Goal: Task Accomplishment & Management: Manage account settings

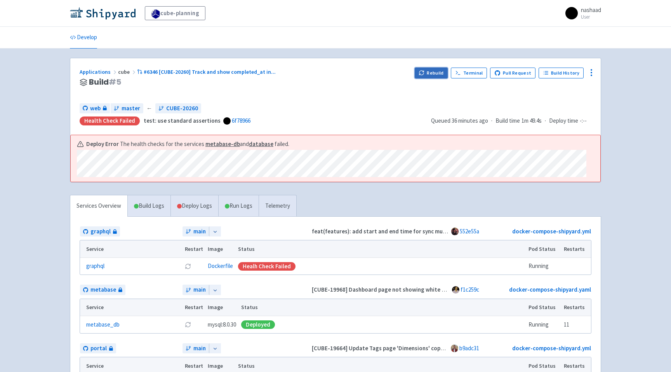
click at [435, 71] on button "Rebuild" at bounding box center [431, 73] width 33 height 11
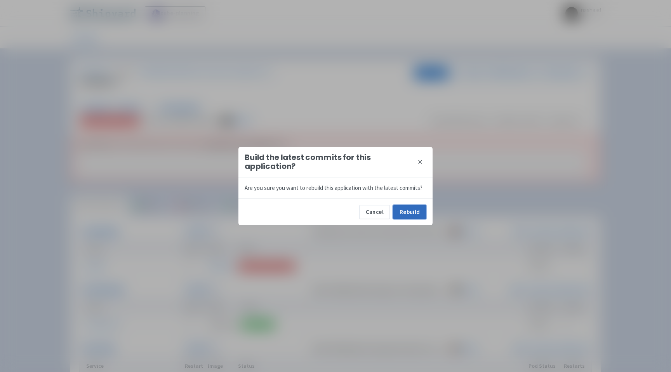
click at [405, 217] on button "Rebuild" at bounding box center [409, 212] width 33 height 14
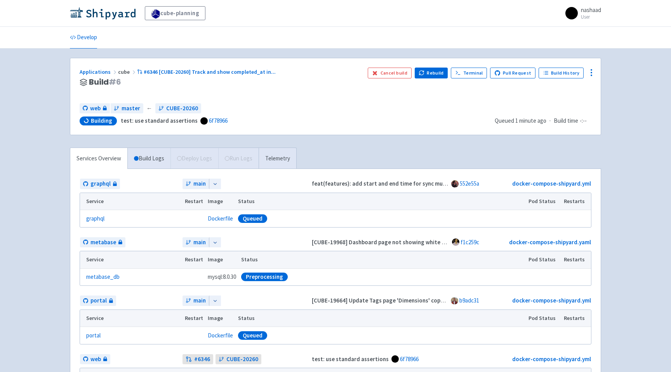
click at [455, 151] on div "Services Overview Build Logs Deploy Logs Run Logs Telemetry graphql main feat(f…" at bounding box center [335, 349] width 541 height 403
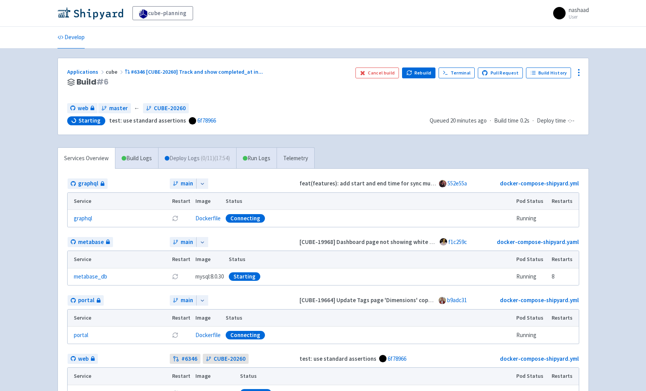
click at [208, 163] on link "Deploy Logs ( 0 / 11 ) (17:54)" at bounding box center [197, 158] width 78 height 21
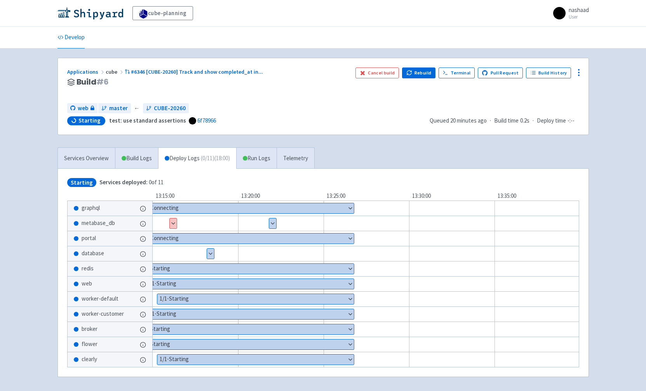
click at [349, 208] on button "Show details" at bounding box center [246, 208] width 215 height 10
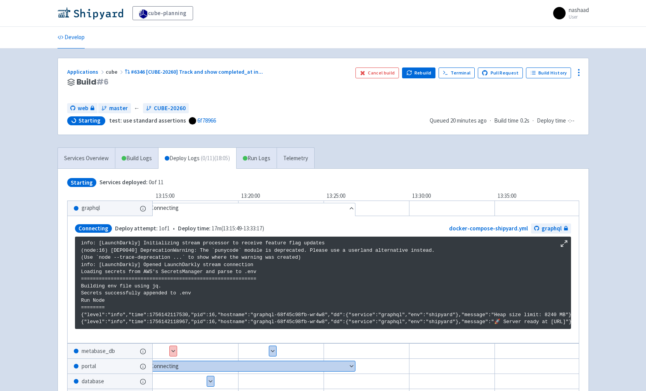
click at [172, 355] on button "Show details" at bounding box center [173, 351] width 7 height 10
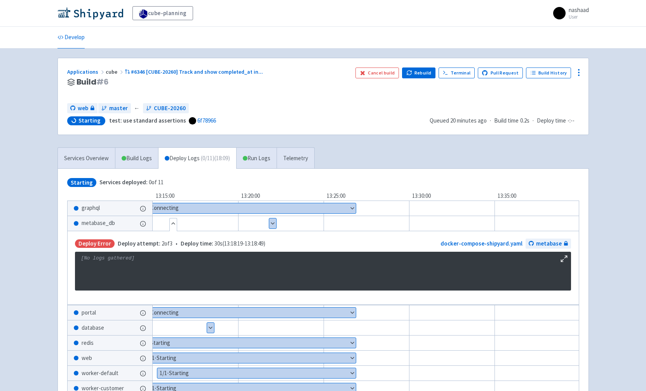
click at [186, 159] on link "Deploy Logs ( 0 / 11 ) (18:09)" at bounding box center [197, 158] width 78 height 21
click at [88, 163] on link "Services Overview" at bounding box center [86, 158] width 57 height 21
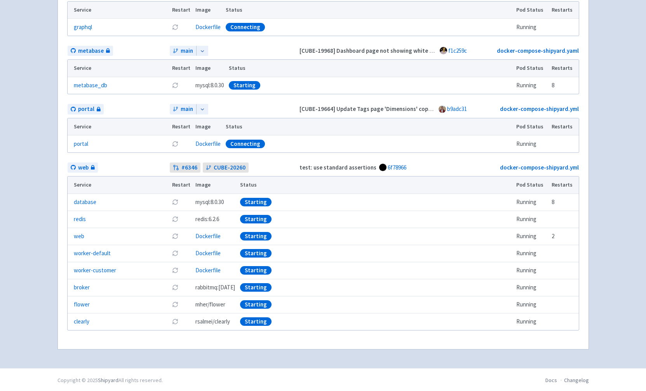
scroll to position [193, 0]
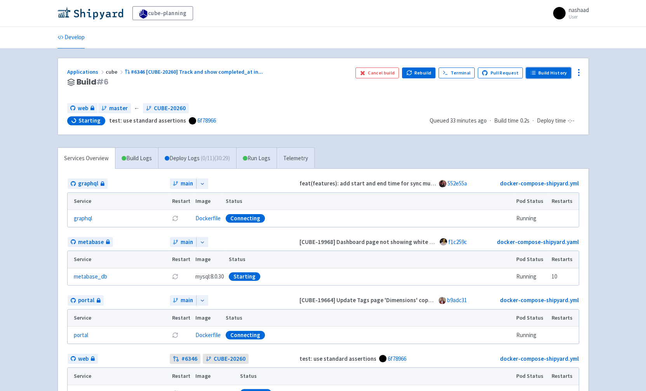
click at [556, 72] on link "Build History" at bounding box center [548, 73] width 45 height 11
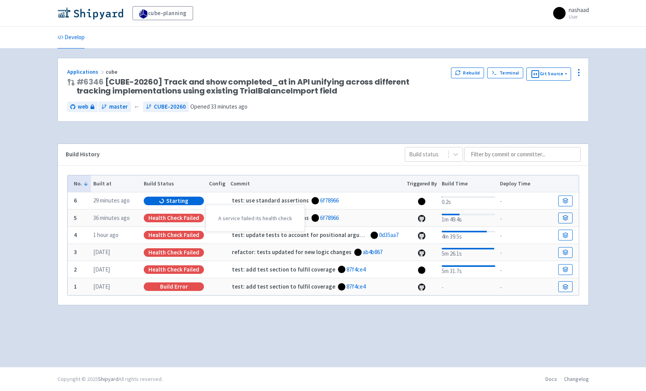
click at [182, 219] on div "Health check failed" at bounding box center [174, 218] width 60 height 9
click at [568, 219] on icon at bounding box center [565, 218] width 6 height 6
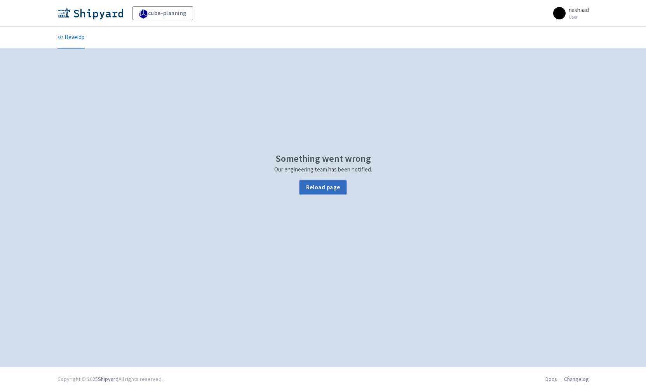
click at [330, 193] on button "Reload page" at bounding box center [322, 188] width 47 height 14
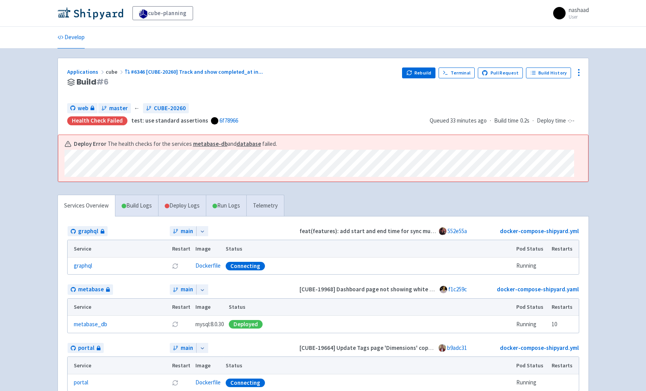
click at [43, 254] on div "cube-planning nashaad User Profile Sign out Develop" at bounding box center [323, 304] width 646 height 608
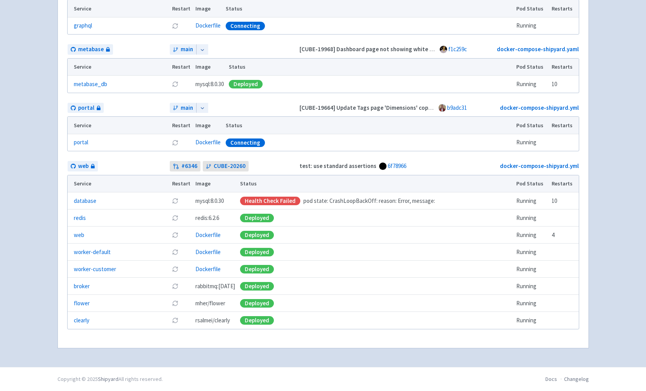
scroll to position [82, 0]
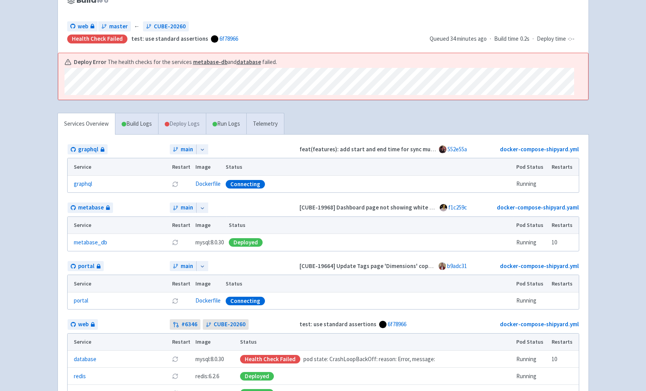
click at [192, 125] on link "Deploy Logs" at bounding box center [182, 123] width 48 height 21
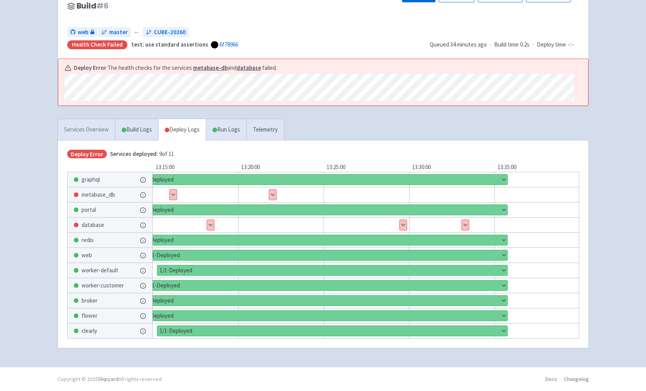
click at [103, 130] on link "Services Overview" at bounding box center [86, 129] width 57 height 21
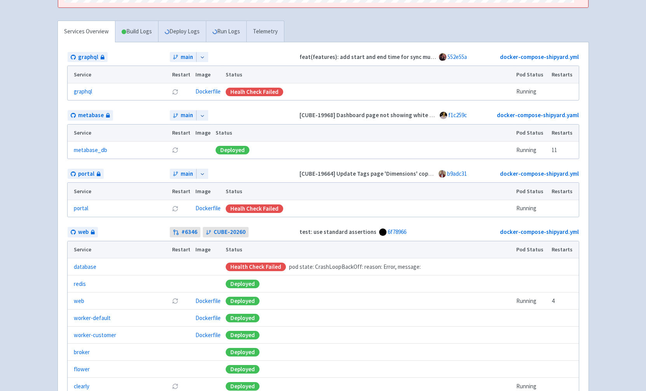
scroll to position [169, 0]
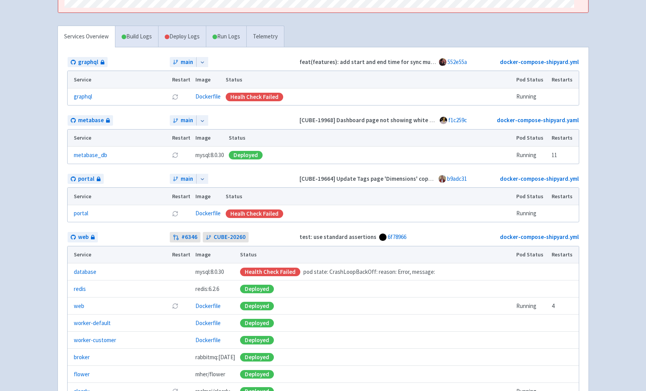
click at [262, 271] on div "Health check failed" at bounding box center [270, 272] width 60 height 9
click at [82, 272] on link "database" at bounding box center [85, 272] width 23 height 9
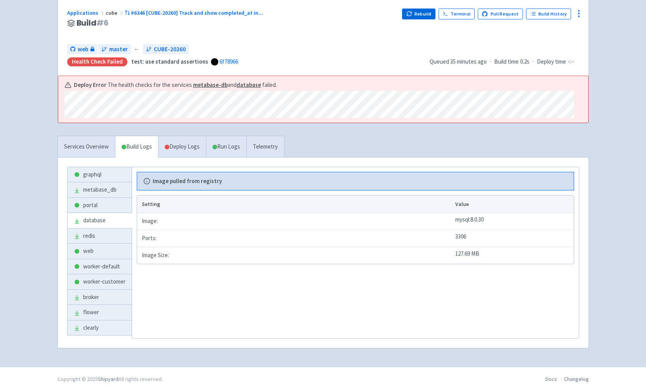
scroll to position [59, 0]
click at [191, 144] on link "Deploy Logs" at bounding box center [182, 146] width 48 height 21
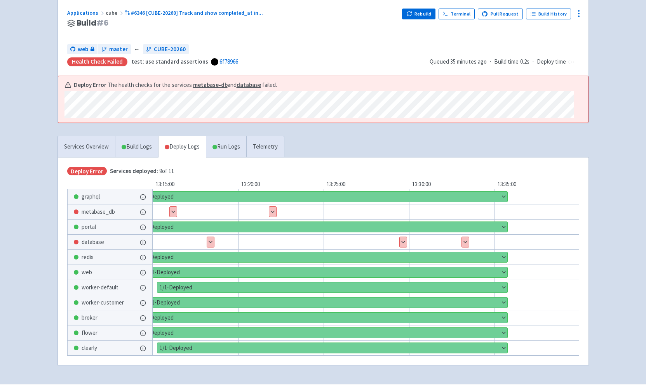
click at [466, 245] on button "Show details" at bounding box center [465, 242] width 7 height 10
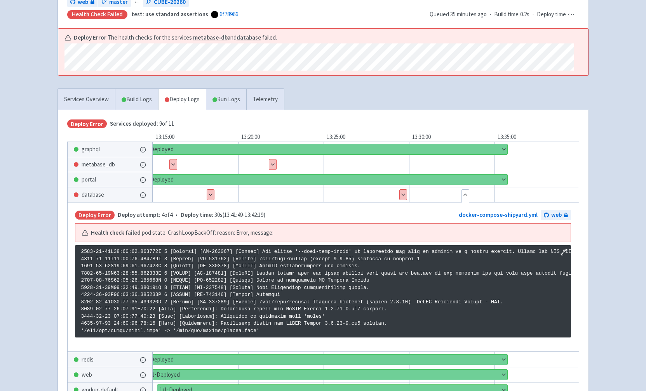
scroll to position [45, 0]
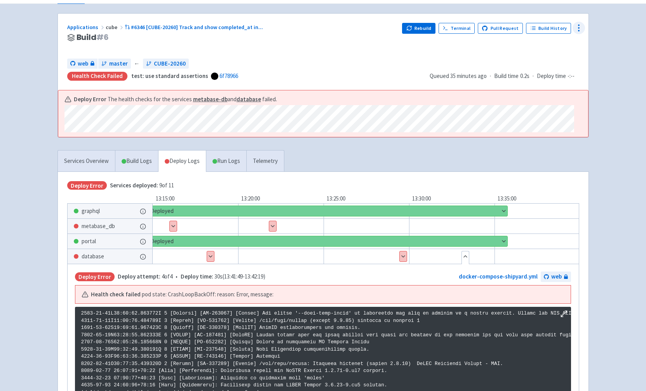
click at [580, 29] on icon at bounding box center [578, 27] width 9 height 9
click at [553, 46] on span "Configure" at bounding box center [550, 45] width 52 height 11
click at [577, 27] on icon at bounding box center [578, 27] width 9 height 9
click at [542, 58] on span "Data Dashboard" at bounding box center [543, 59] width 39 height 11
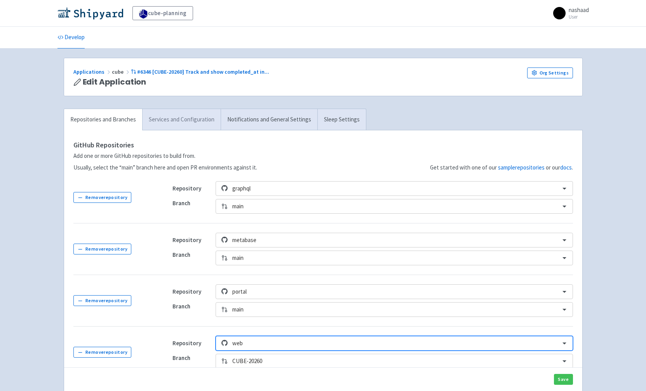
click at [179, 120] on link "Services and Configuration" at bounding box center [181, 119] width 78 height 21
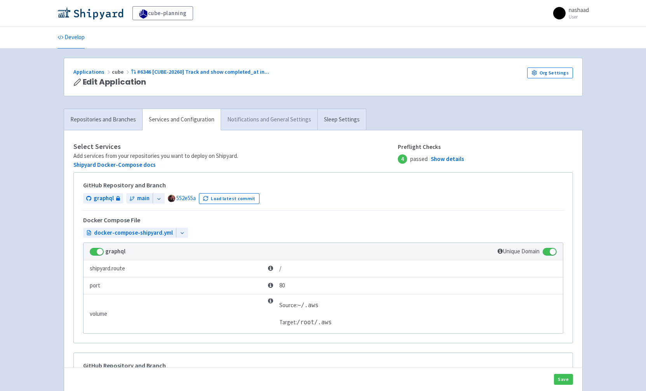
click at [278, 118] on link "Notifications and General Settings" at bounding box center [269, 119] width 97 height 21
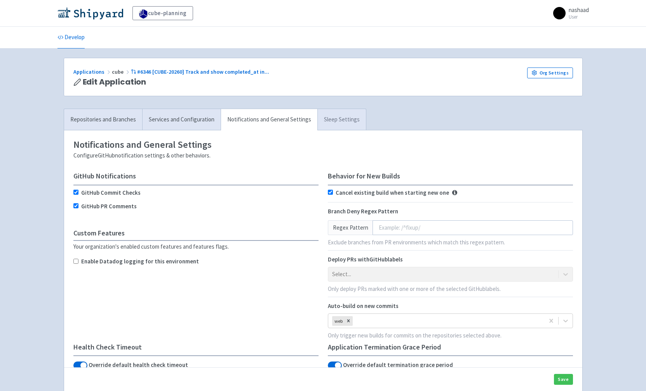
click at [337, 120] on link "Sleep Settings" at bounding box center [341, 119] width 49 height 21
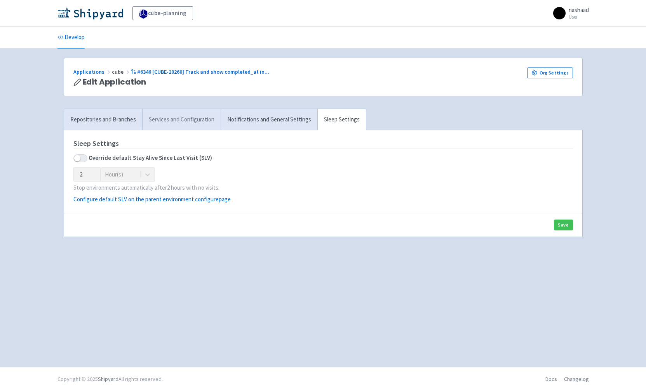
click at [183, 122] on link "Services and Configuration" at bounding box center [181, 119] width 78 height 21
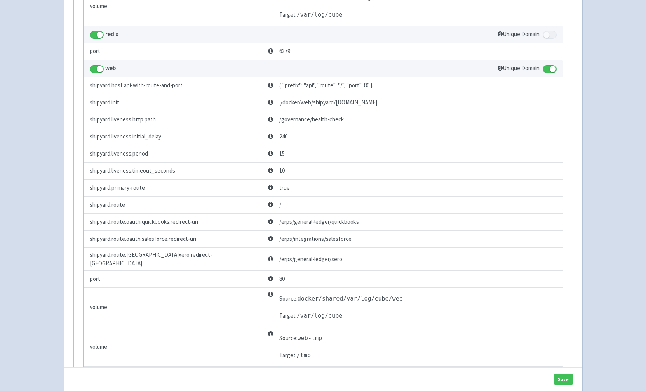
scroll to position [1312, 0]
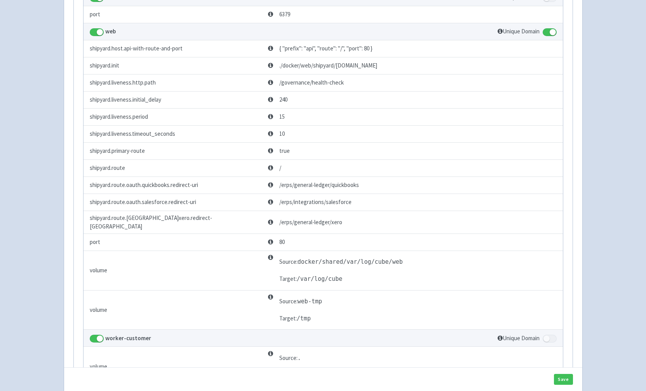
click at [336, 211] on td "/erps/integrations/salesforce" at bounding box center [379, 202] width 229 height 17
click at [318, 190] on span "/erps/general-ledger/quickbooks" at bounding box center [313, 185] width 91 height 9
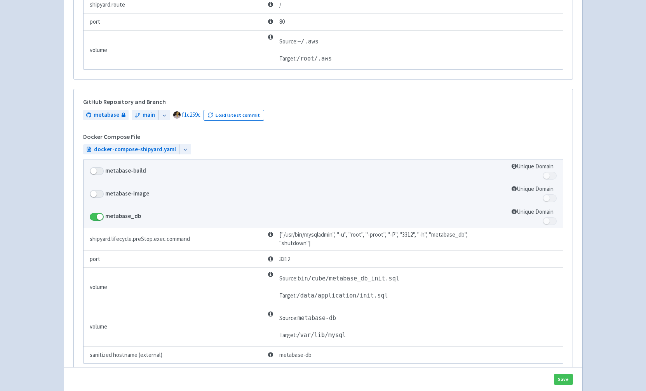
scroll to position [102, 0]
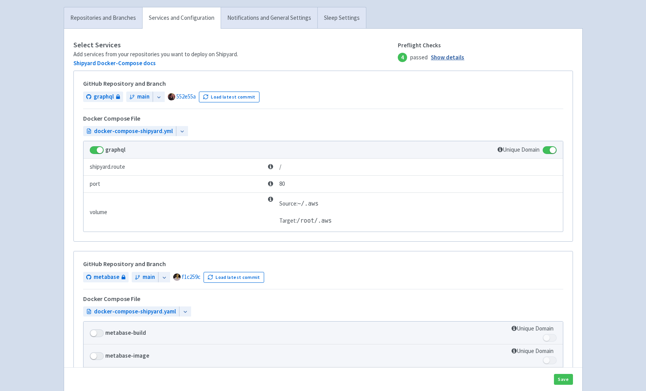
click at [445, 59] on link "Show details" at bounding box center [447, 57] width 33 height 9
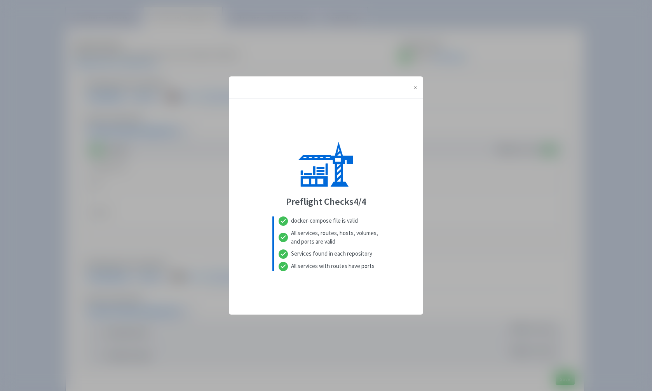
click at [446, 91] on div "× Close Preflight Checks 4 / 4 docker-compose file is valid All services, route…" at bounding box center [326, 195] width 652 height 391
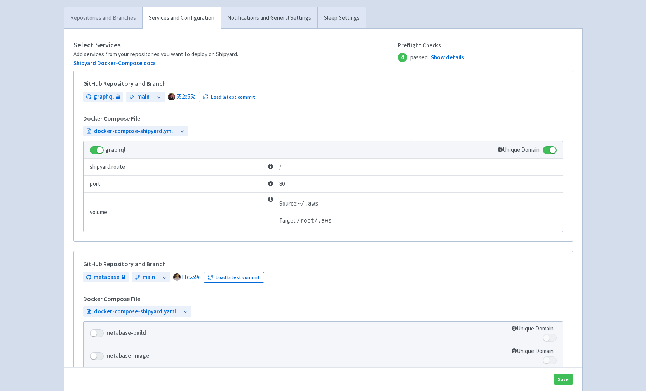
click at [111, 21] on link "Repositories and Branches" at bounding box center [103, 17] width 78 height 21
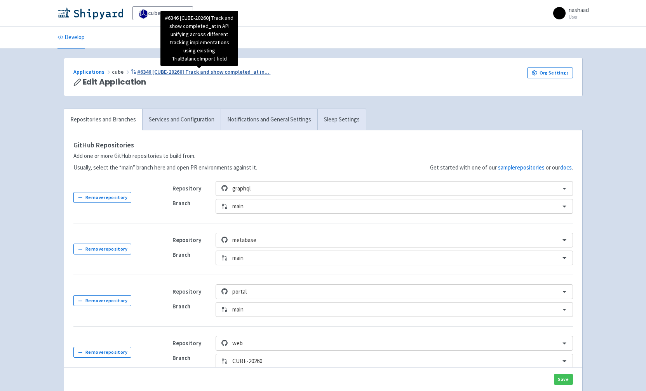
click at [155, 70] on span "#6346 [CUBE-20260] Track and show completed_at in ..." at bounding box center [203, 71] width 132 height 7
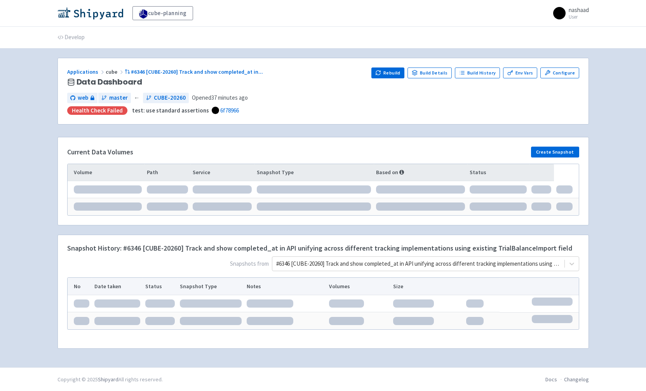
scroll to position [0, 0]
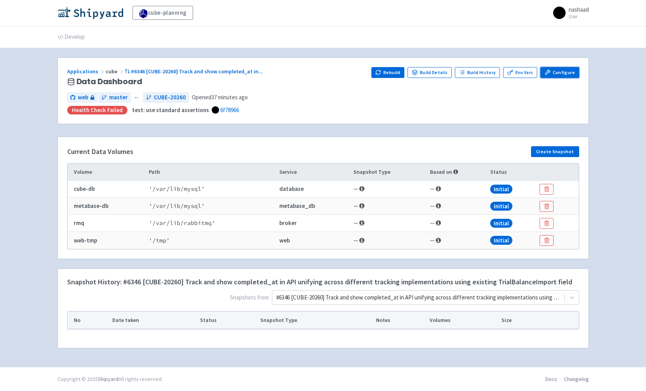
click at [552, 73] on link "Configure" at bounding box center [559, 72] width 38 height 11
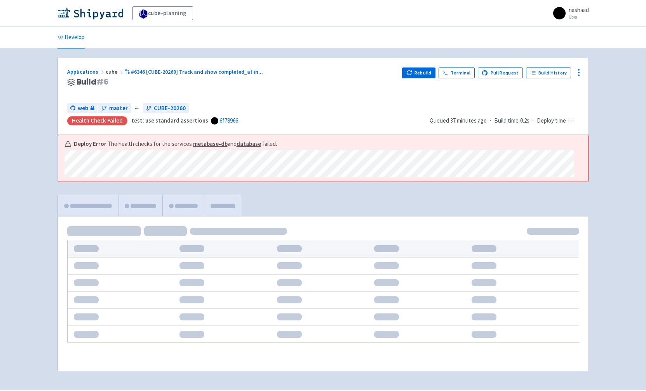
scroll to position [23, 0]
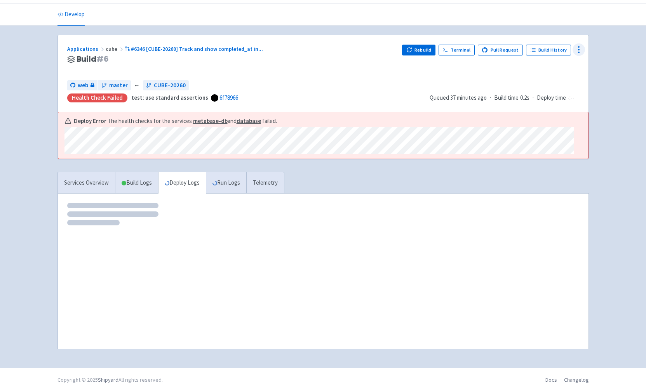
click at [575, 51] on icon at bounding box center [578, 49] width 9 height 9
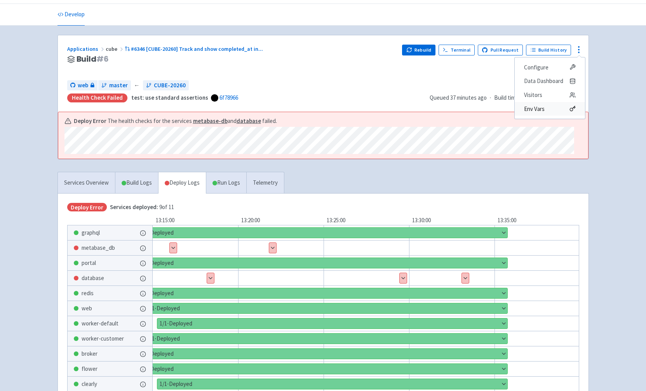
click at [547, 108] on span "Env Vars" at bounding box center [550, 109] width 52 height 11
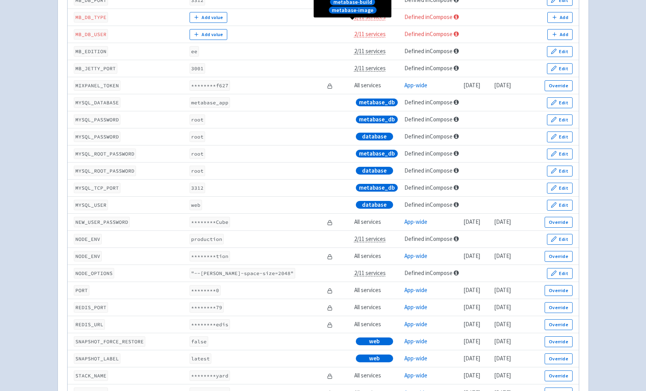
scroll to position [978, 0]
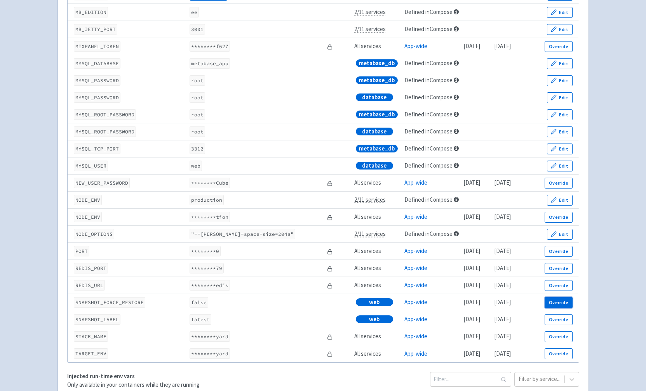
click at [564, 308] on button "Override" at bounding box center [558, 302] width 28 height 11
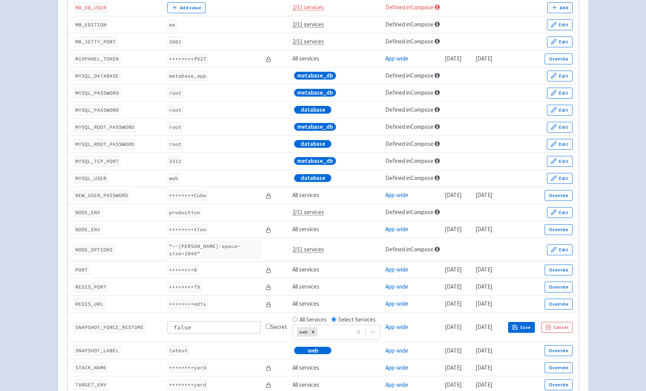
scroll to position [990, 0]
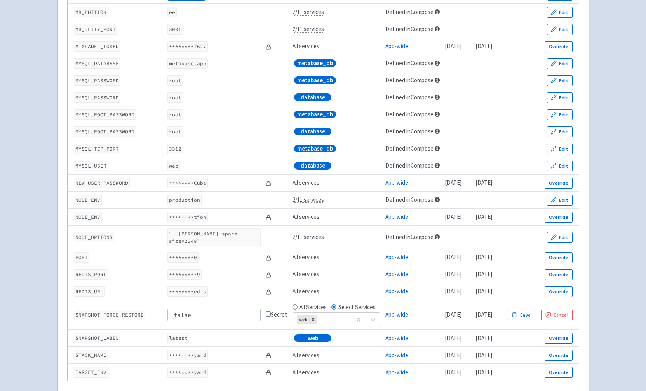
drag, startPoint x: 215, startPoint y: 315, endPoint x: 151, endPoint y: 313, distance: 64.1
click at [151, 313] on tr "SNAPSHOT_FORCE_RESTORE false Secret All Services Select Services web App-wide 1…" at bounding box center [323, 316] width 511 height 30
click at [569, 316] on button "Cancel" at bounding box center [556, 315] width 31 height 11
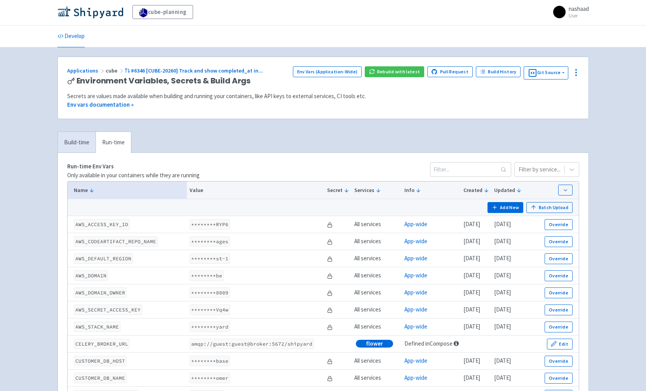
scroll to position [0, 0]
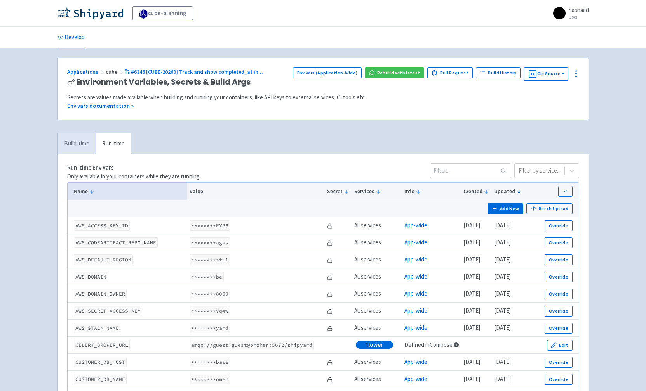
click at [89, 144] on link "Build-time" at bounding box center [77, 143] width 38 height 21
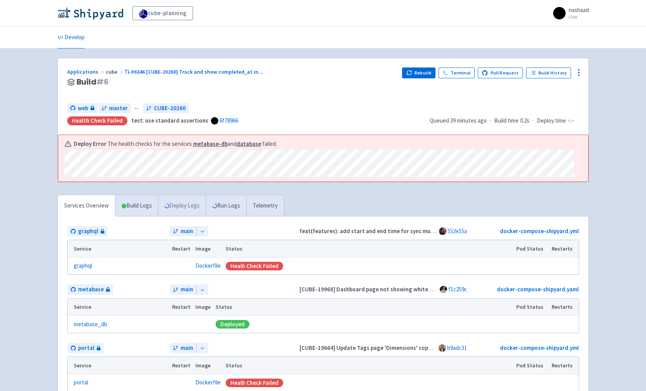
click at [182, 210] on link "Deploy Logs" at bounding box center [182, 205] width 48 height 21
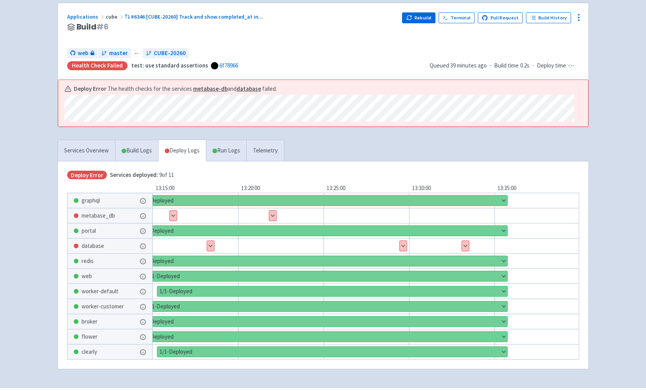
scroll to position [50, 0]
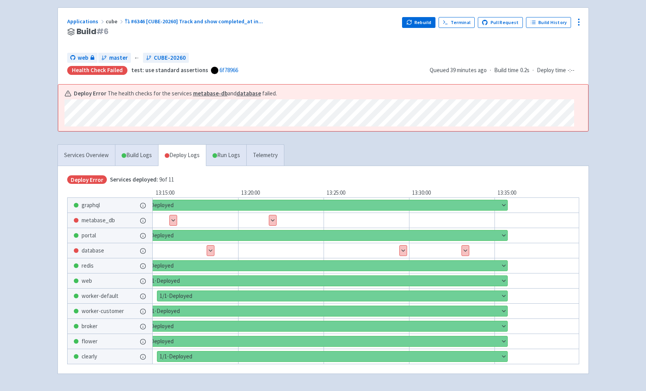
click at [465, 249] on button "Show details" at bounding box center [465, 251] width 7 height 10
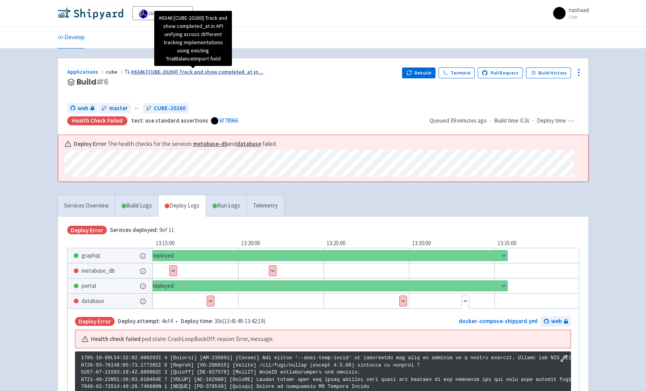
click at [153, 72] on span "#6346 [CUBE-20260] Track and show completed_at in ..." at bounding box center [197, 71] width 132 height 7
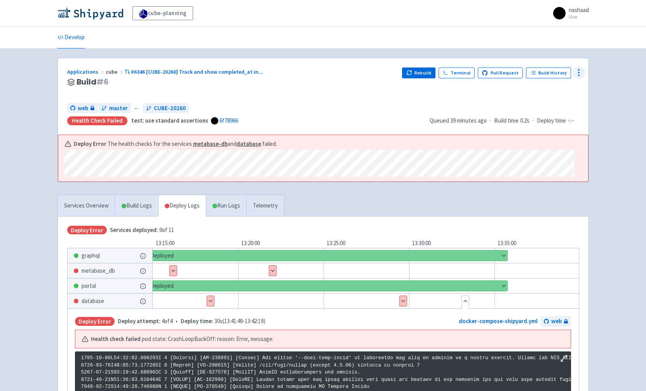
click at [581, 72] on icon at bounding box center [578, 72] width 9 height 9
click at [537, 132] on span "Env Vars" at bounding box center [534, 132] width 21 height 11
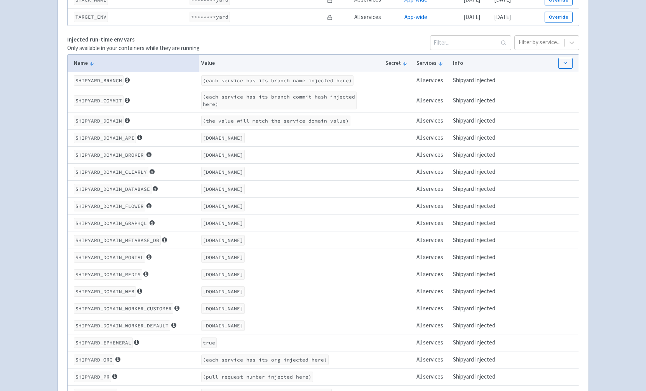
scroll to position [1148, 0]
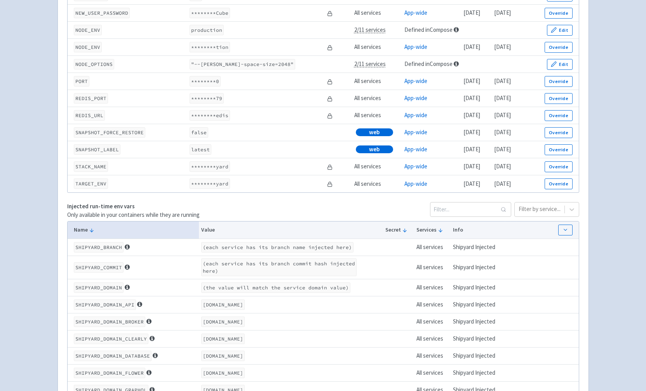
click at [194, 138] on code "false" at bounding box center [198, 132] width 19 height 10
click at [549, 137] on button "Override" at bounding box center [558, 132] width 28 height 11
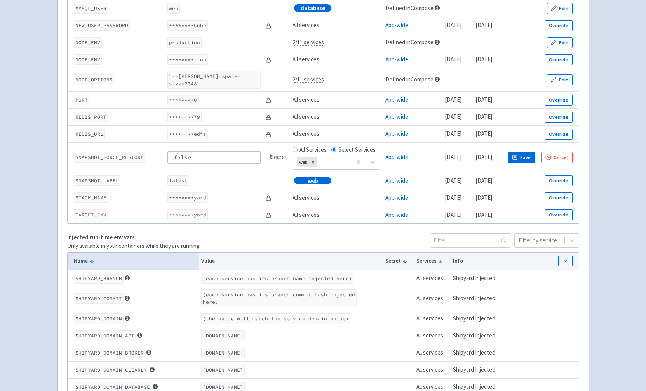
scroll to position [1160, 0]
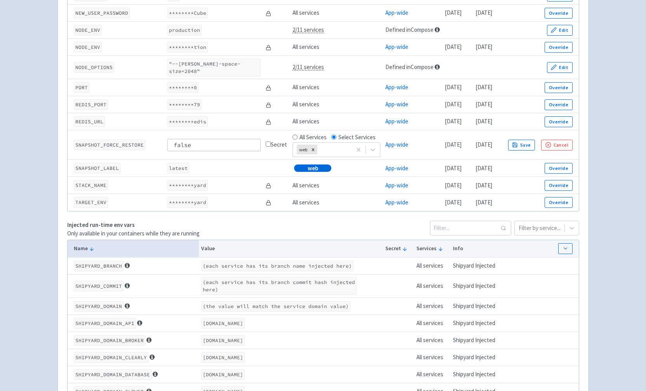
drag, startPoint x: 212, startPoint y: 146, endPoint x: 139, endPoint y: 143, distance: 73.8
click at [139, 143] on tr "SNAPSHOT_FORCE_RESTORE false Secret All Services Select Services web App-wide 1…" at bounding box center [323, 145] width 511 height 30
type input "true"
click at [264, 135] on td "Secret" at bounding box center [276, 145] width 27 height 30
click at [535, 147] on button "Save" at bounding box center [521, 145] width 27 height 11
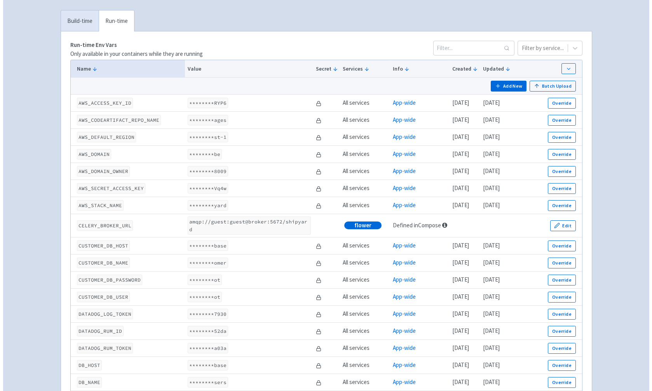
scroll to position [0, 0]
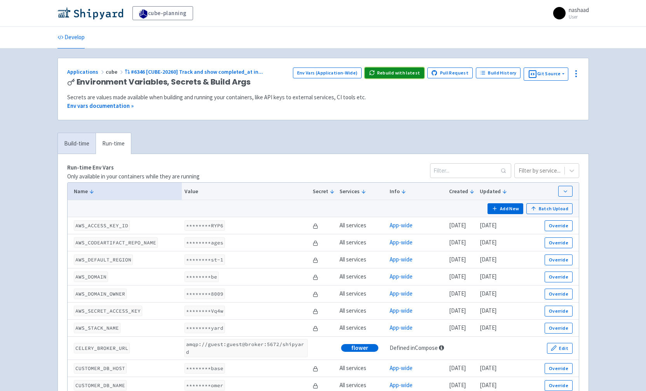
click at [387, 73] on button "Rebuild with latest" at bounding box center [394, 73] width 59 height 11
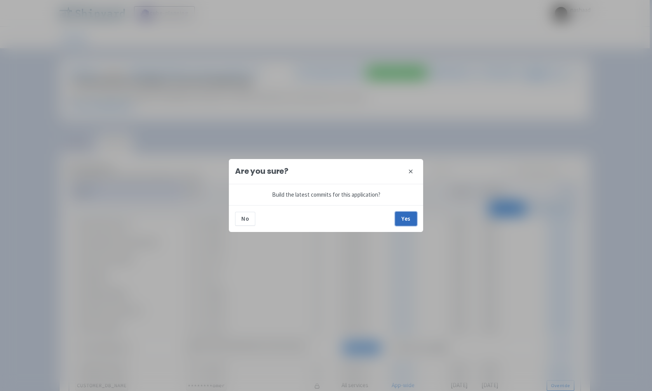
click at [406, 222] on button "Yes" at bounding box center [406, 219] width 22 height 14
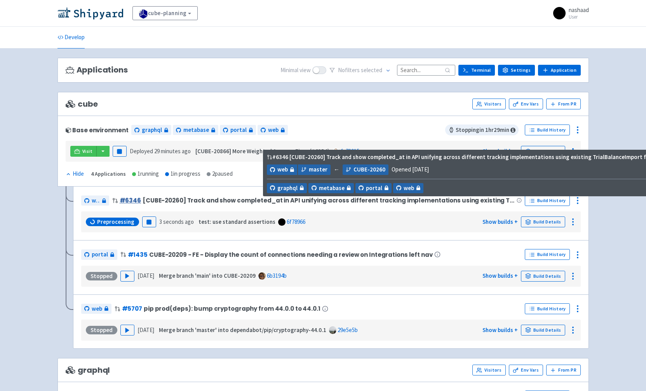
click at [134, 203] on link "# 6346" at bounding box center [130, 200] width 21 height 8
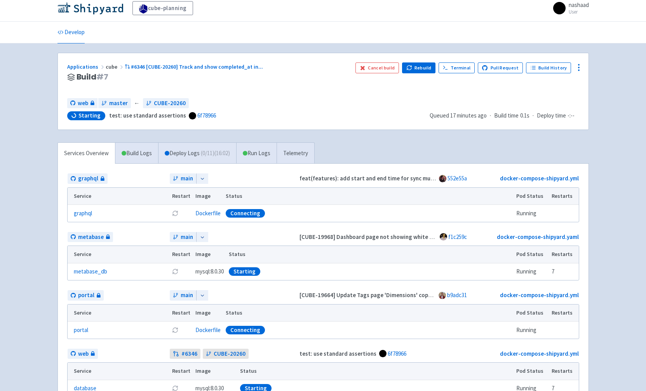
scroll to position [12, 0]
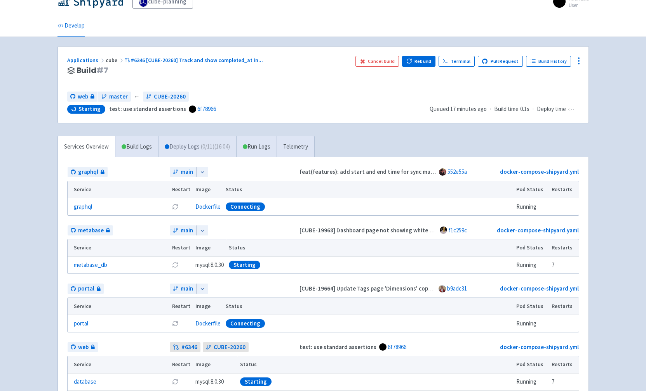
click at [229, 149] on span "( 0 / 11 ) (16:04)" at bounding box center [215, 147] width 29 height 9
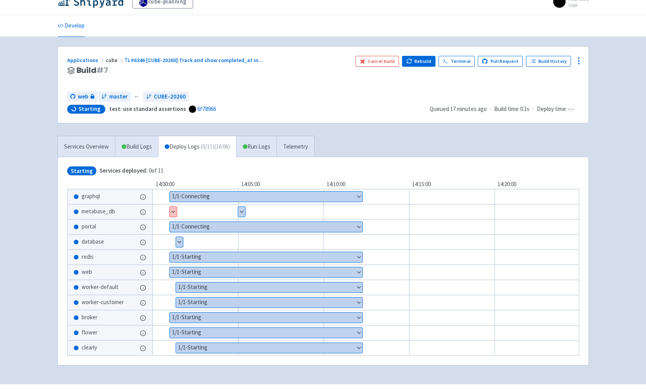
click at [172, 212] on button "Show details" at bounding box center [173, 212] width 7 height 10
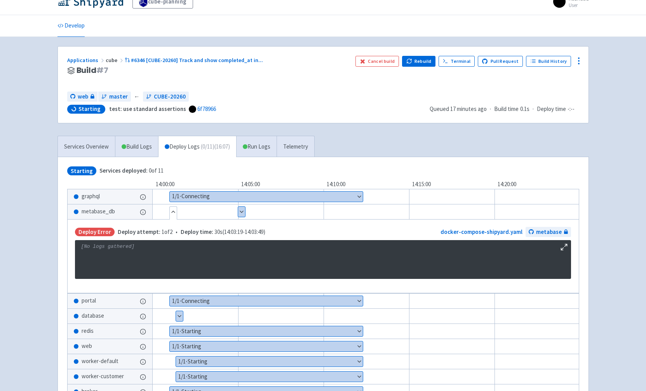
click at [172, 212] on button "Hide details" at bounding box center [173, 212] width 7 height 10
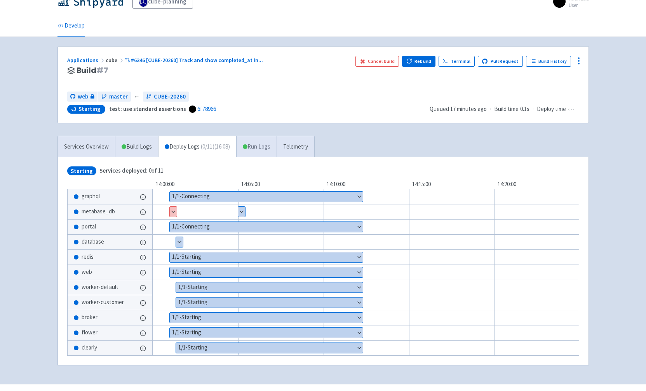
click at [267, 148] on link "Run Logs" at bounding box center [256, 146] width 40 height 21
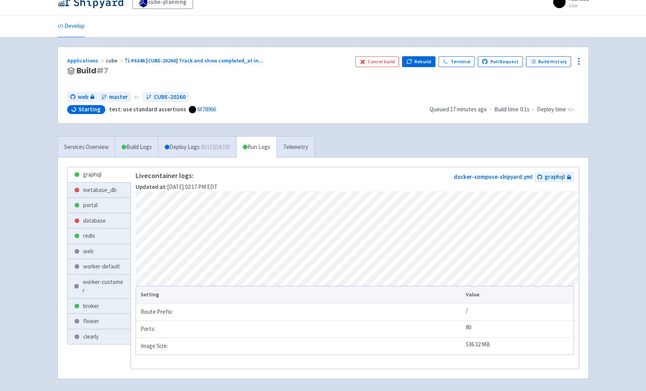
scroll to position [12, 0]
click at [102, 221] on link "database" at bounding box center [99, 220] width 63 height 15
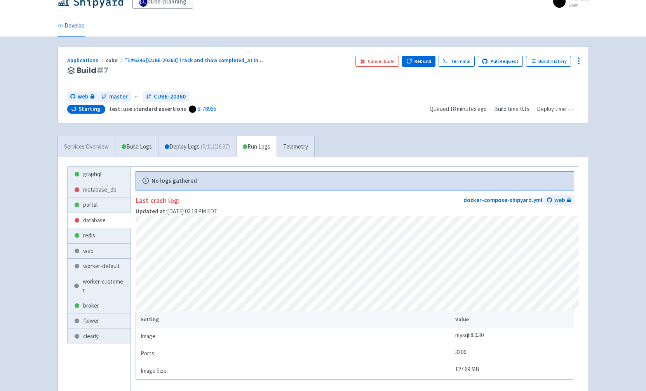
click at [83, 141] on link "Services Overview" at bounding box center [86, 146] width 57 height 21
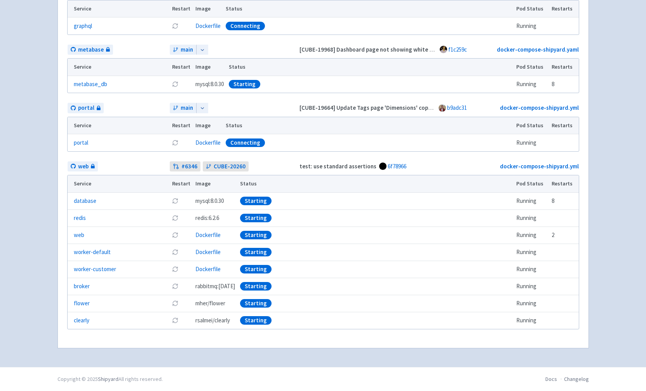
scroll to position [45, 0]
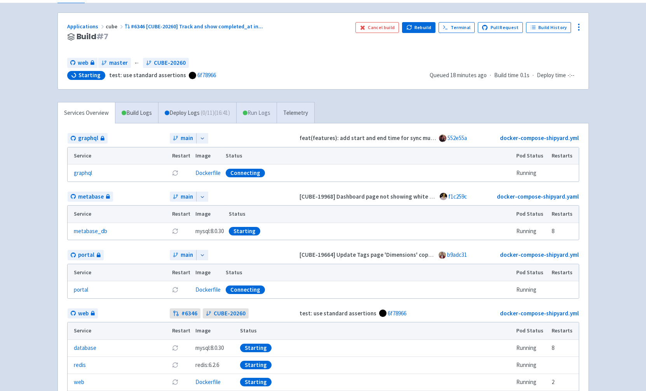
click at [267, 113] on link "Run Logs" at bounding box center [256, 113] width 40 height 21
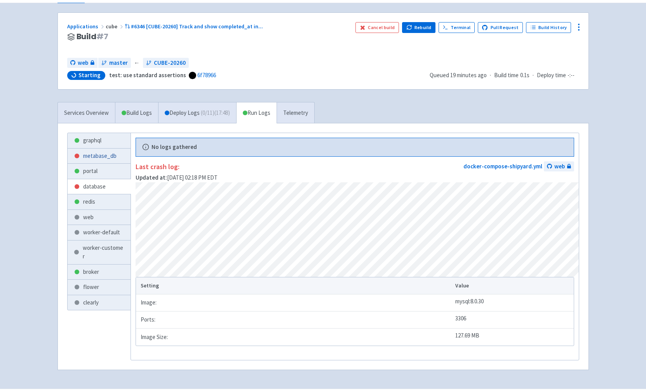
click at [107, 160] on link "metabase_db" at bounding box center [99, 156] width 63 height 15
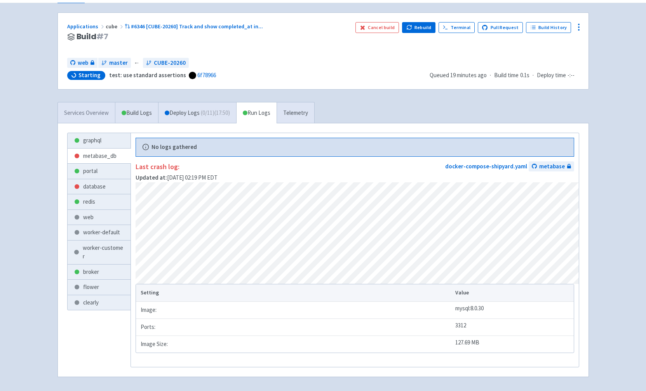
click at [88, 116] on link "Services Overview" at bounding box center [86, 113] width 57 height 21
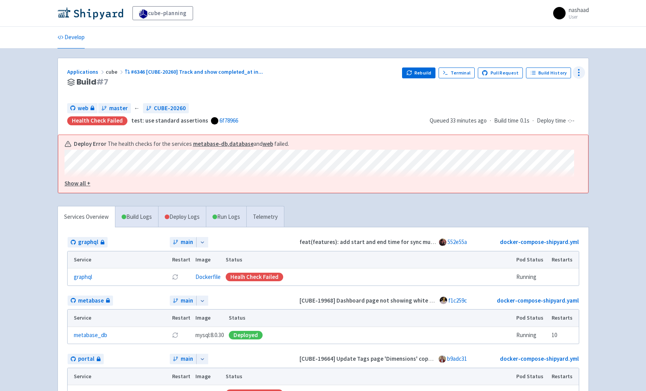
click at [579, 68] on icon at bounding box center [578, 72] width 9 height 9
click at [551, 107] on span "Data Dashboard" at bounding box center [543, 104] width 39 height 11
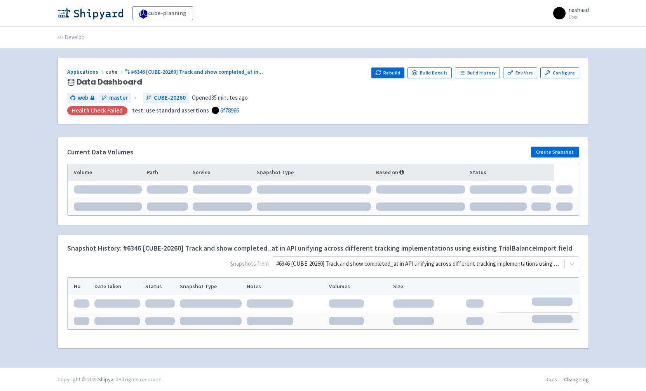
scroll to position [0, 0]
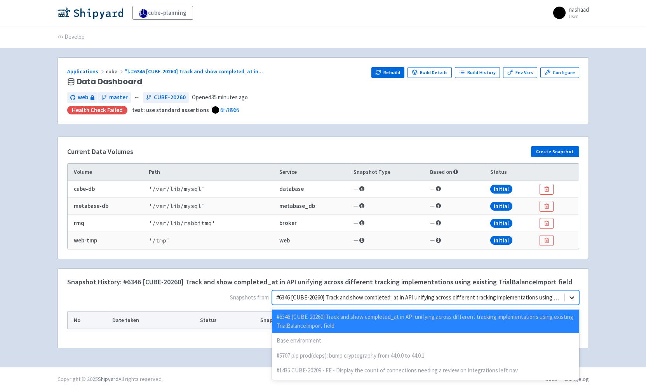
click at [573, 302] on div at bounding box center [572, 298] width 14 height 14
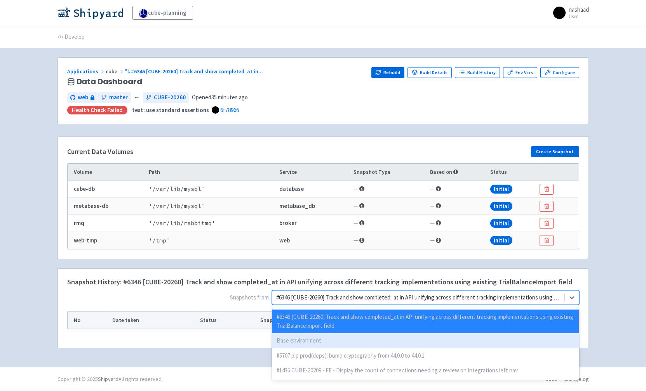
click at [299, 343] on div "Base environment" at bounding box center [425, 341] width 307 height 15
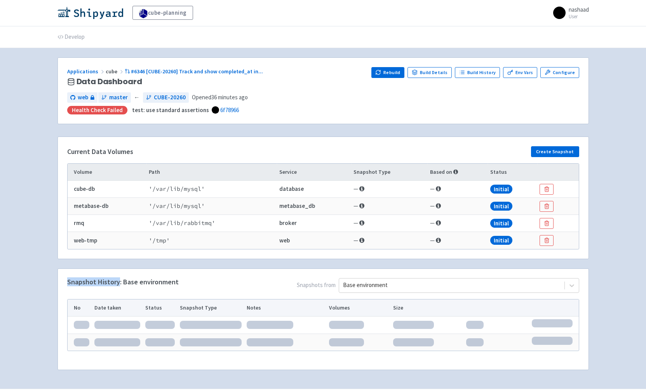
drag, startPoint x: 66, startPoint y: 282, endPoint x: 118, endPoint y: 284, distance: 52.1
click at [118, 284] on div "Snapshot History: Base environment Snapshots from Base environment No Date take…" at bounding box center [323, 319] width 530 height 101
copy h4 "Snapshot History"
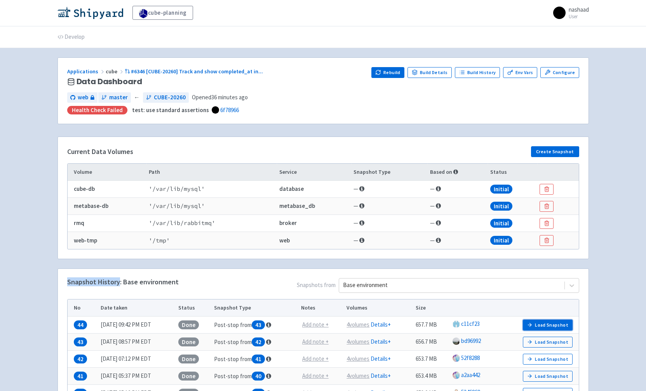
click at [543, 328] on button "Load Snapshot" at bounding box center [548, 325] width 50 height 11
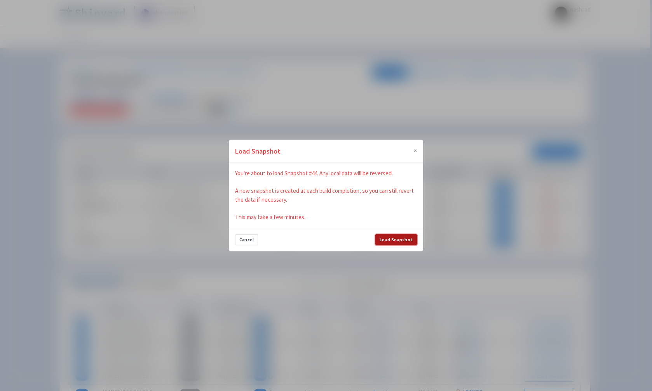
click at [399, 241] on button "Load Snapshot" at bounding box center [396, 240] width 42 height 11
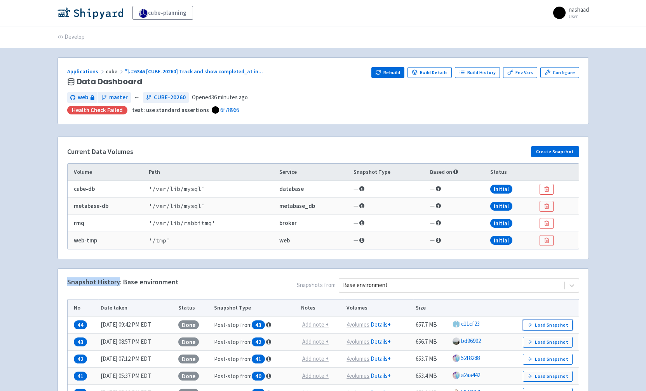
scroll to position [0, 0]
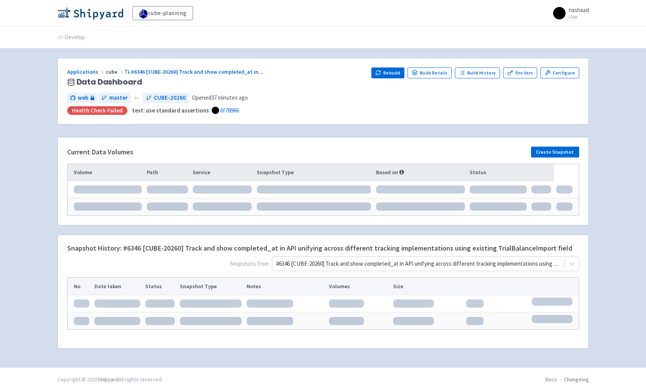
scroll to position [0, 0]
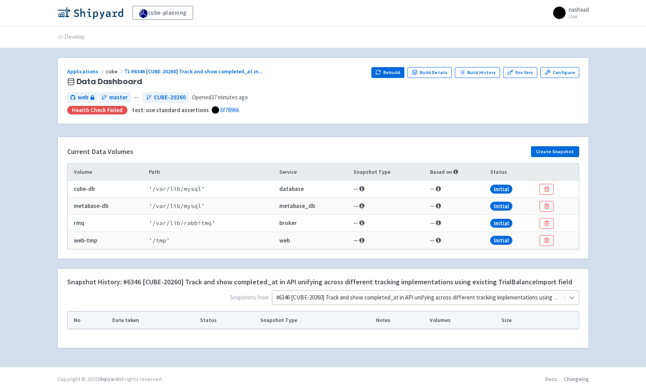
click at [568, 299] on icon at bounding box center [572, 298] width 8 height 8
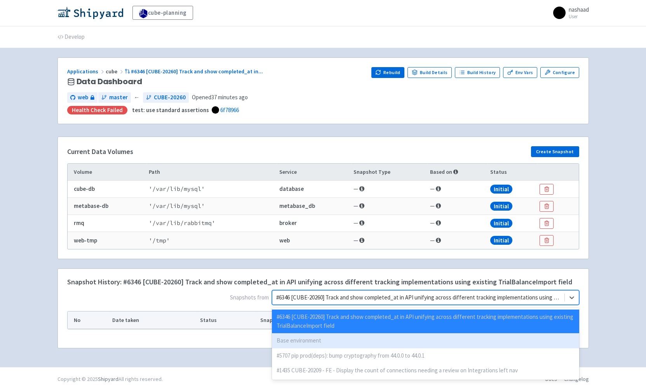
click at [392, 346] on div "Base environment" at bounding box center [425, 341] width 307 height 15
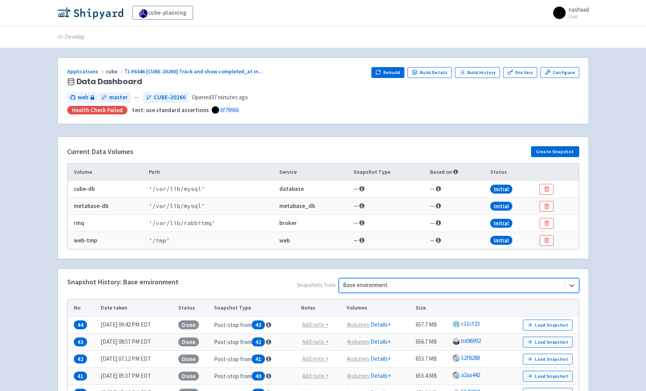
scroll to position [0, 0]
click at [608, 268] on div "cube-planning nashaad User Profile Sign out Develop" at bounding box center [323, 237] width 646 height 475
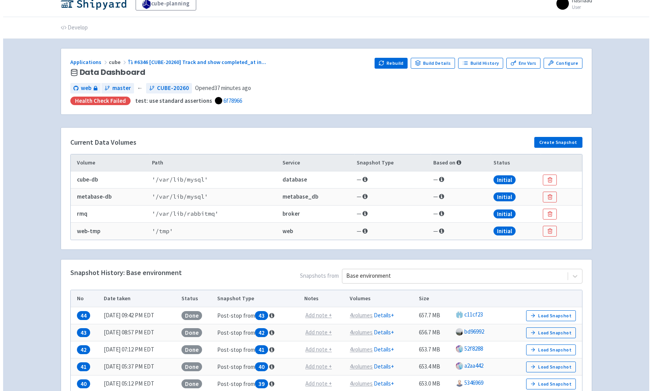
scroll to position [61, 0]
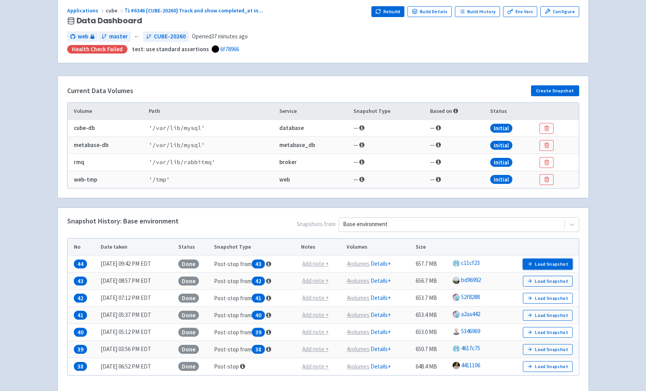
click at [546, 266] on button "Load Snapshot" at bounding box center [548, 264] width 50 height 11
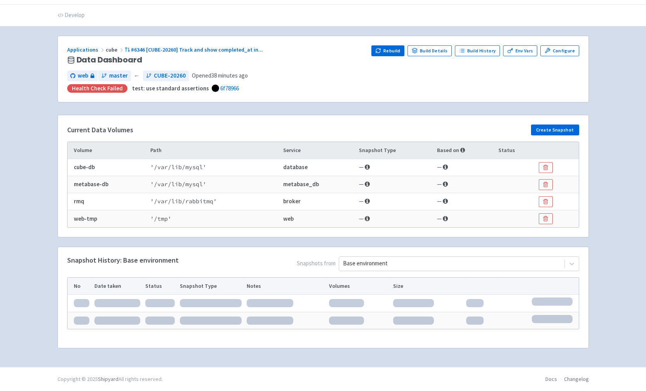
scroll to position [5, 0]
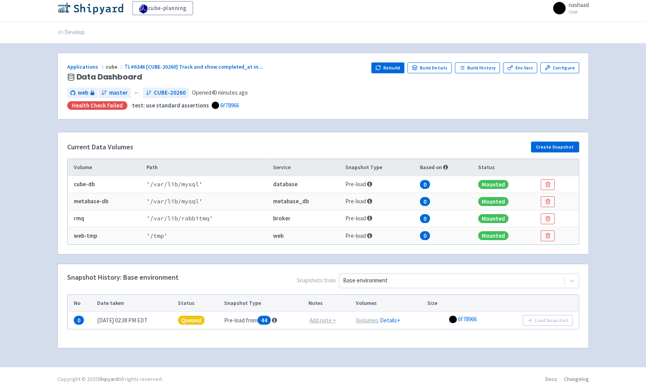
click at [252, 221] on td "' /var/lib/rabbitmq '" at bounding box center [207, 218] width 127 height 17
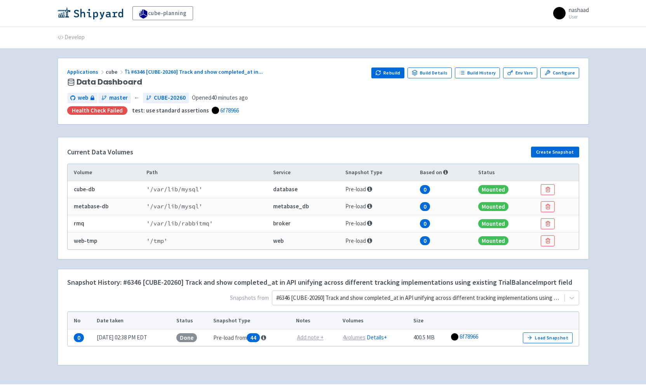
click at [365, 85] on h3 "Data Dashboard" at bounding box center [216, 82] width 298 height 9
click at [387, 73] on button "Rebuild" at bounding box center [387, 73] width 33 height 11
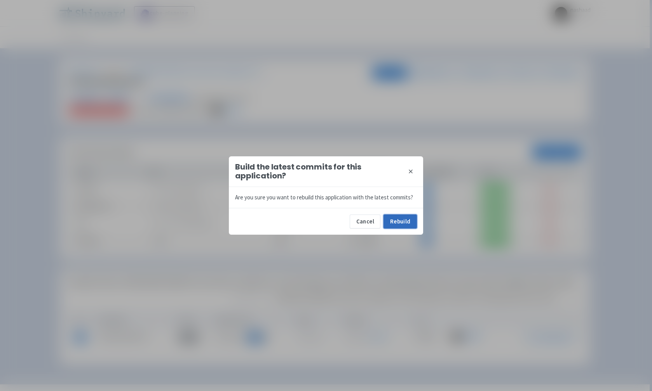
click at [404, 217] on button "Rebuild" at bounding box center [399, 222] width 33 height 14
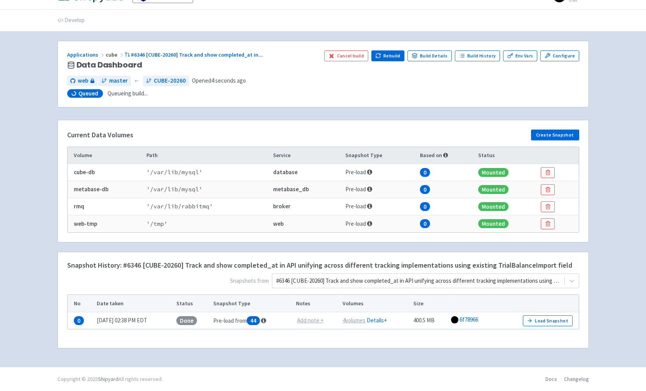
scroll to position [17, 0]
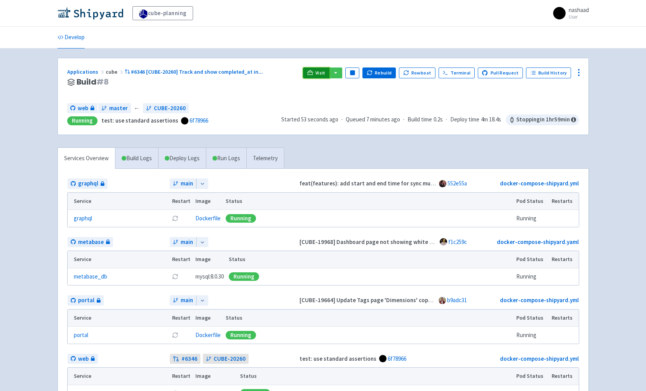
click at [322, 74] on span "Visit" at bounding box center [320, 73] width 10 height 6
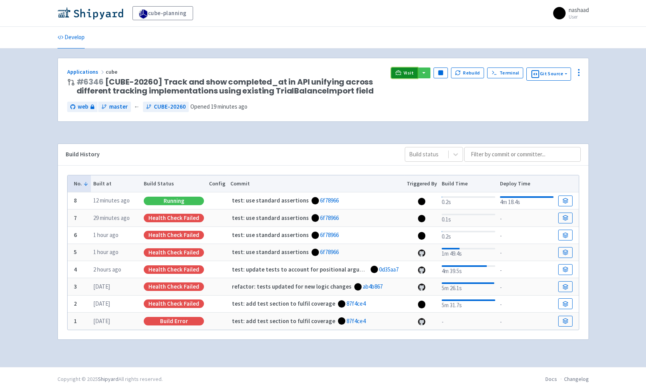
click at [407, 70] on span "Visit" at bounding box center [408, 73] width 10 height 6
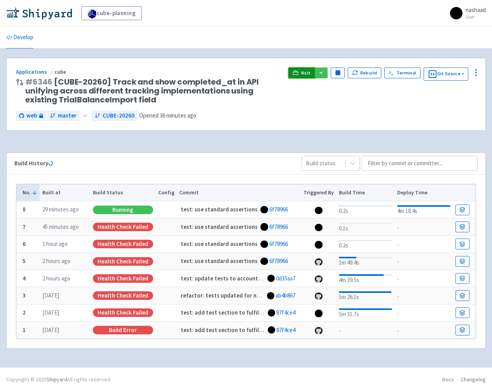
click at [301, 78] on link "Visit" at bounding box center [301, 73] width 26 height 11
